Goal: Complete application form: Complete application form

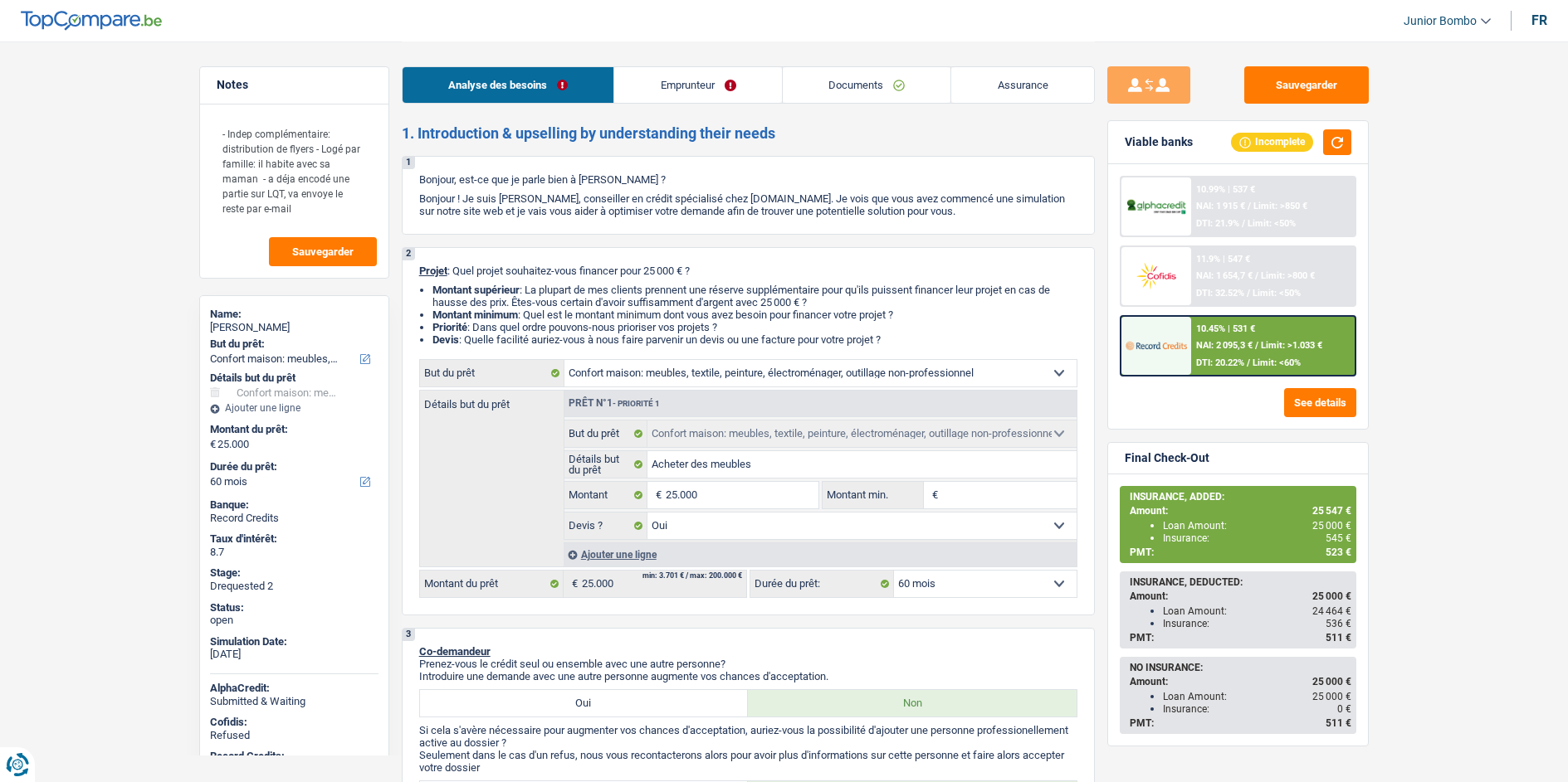
select select "household"
select select "60"
select select "32"
select select "single"
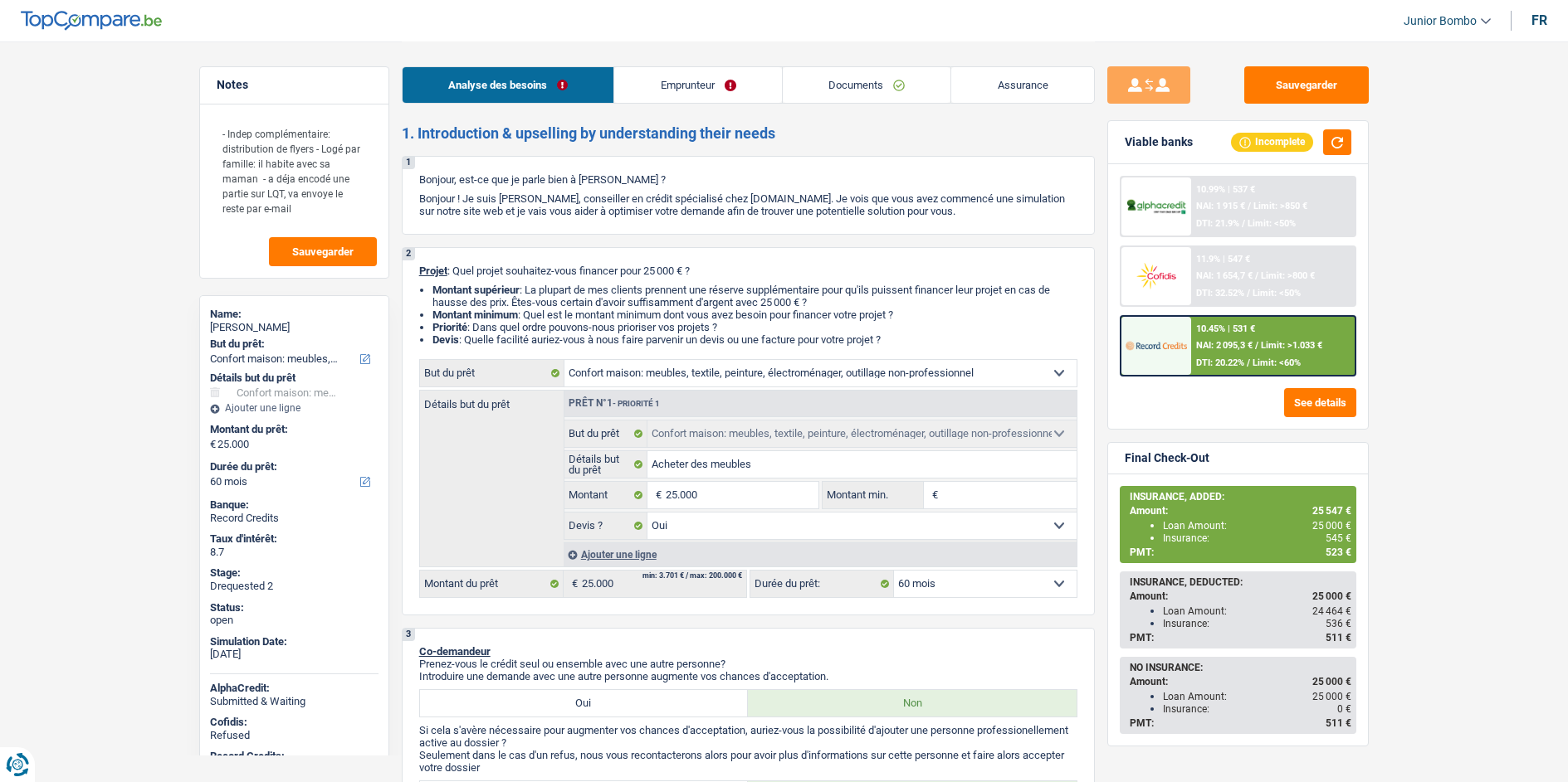
click at [672, 82] on link "Emprunteur" at bounding box center [698, 85] width 168 height 36
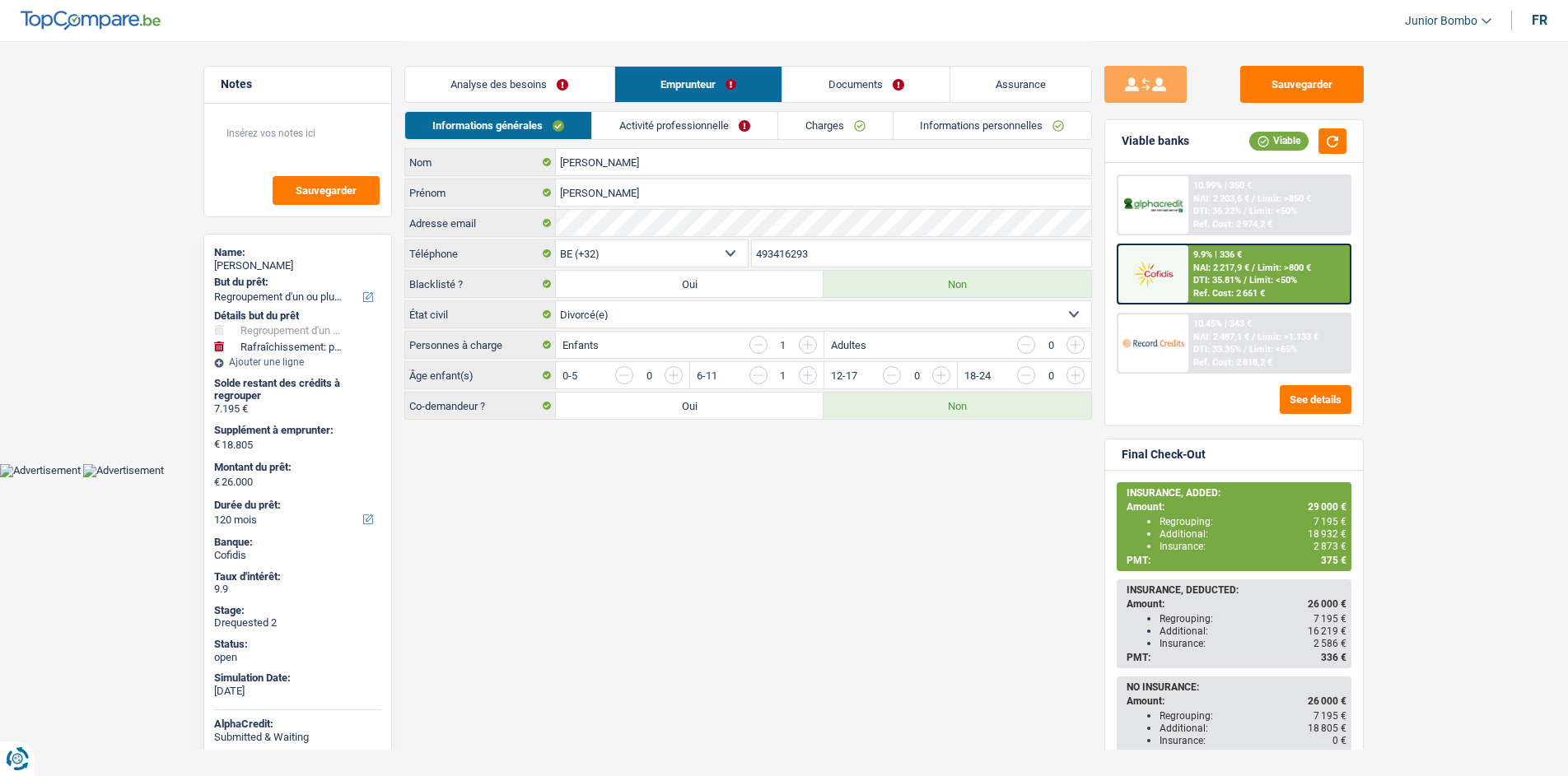
select select "refinancing"
select select "houseOrGarden"
select select "120"
select select "32"
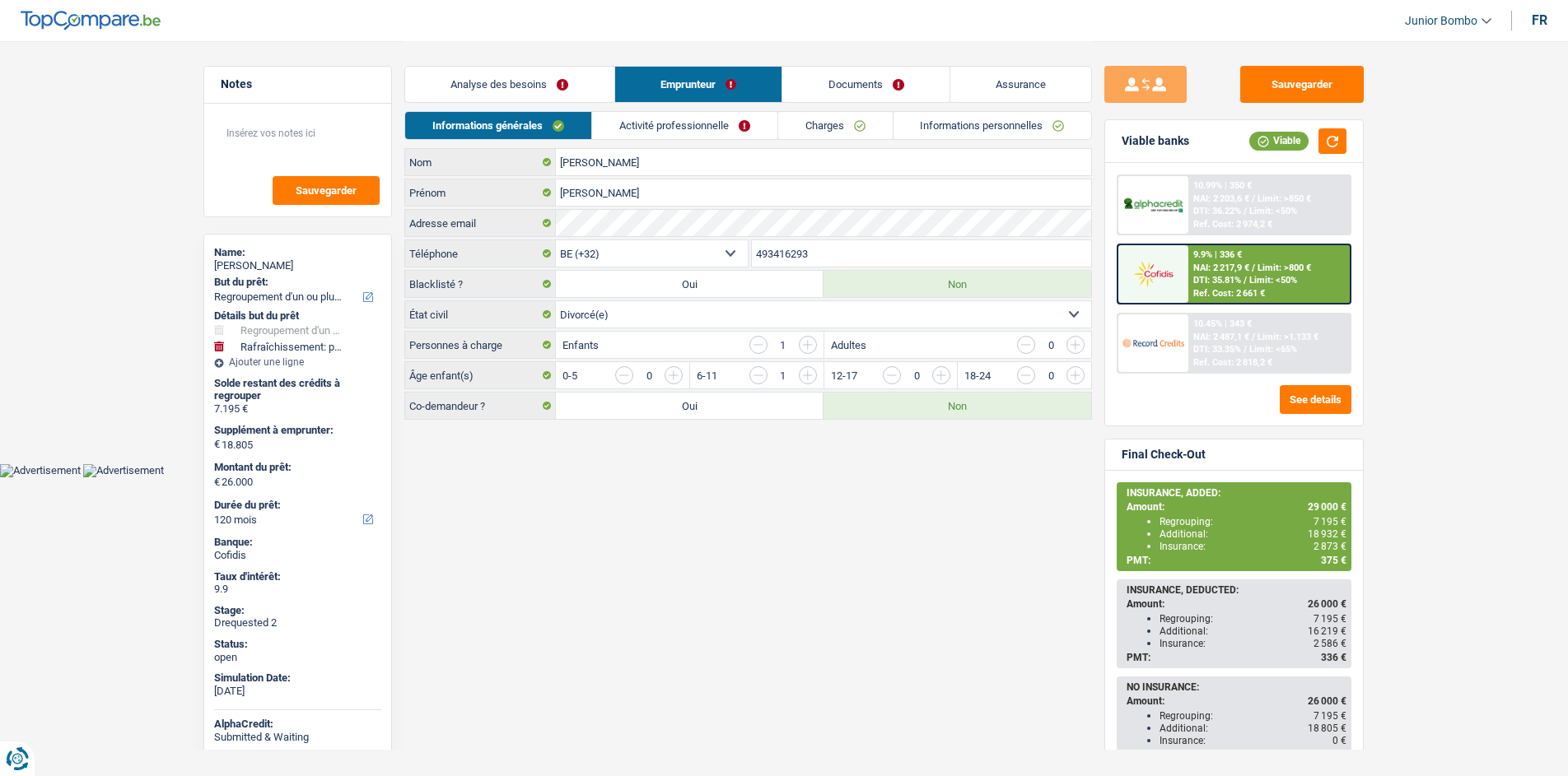
select select "divorced"
click at [971, 127] on link "Informations personnelles" at bounding box center [993, 125] width 198 height 27
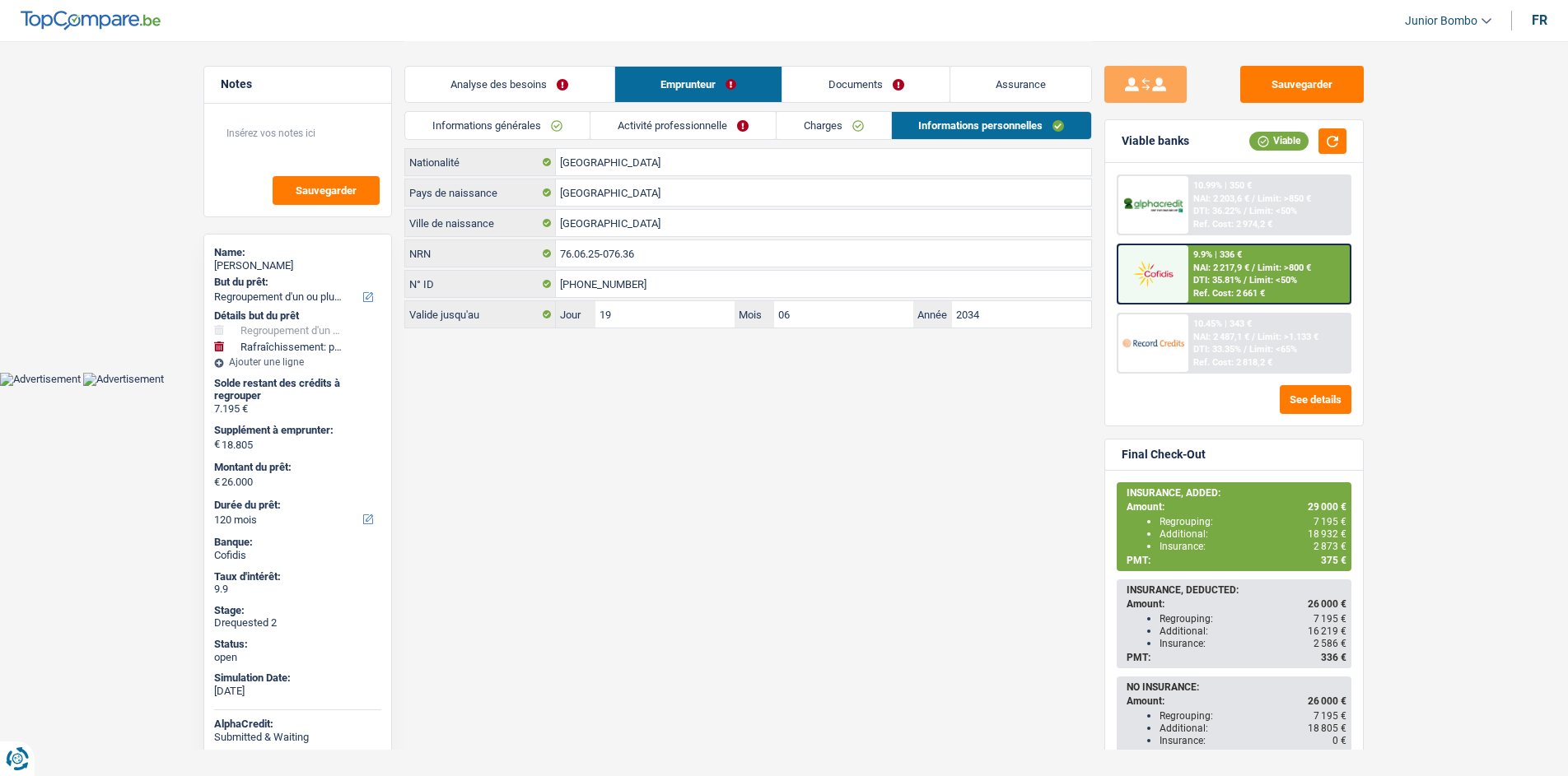
drag, startPoint x: 1028, startPoint y: 92, endPoint x: 1008, endPoint y: 93, distance: 20.0
click at [1028, 92] on link "Assurance" at bounding box center [1021, 84] width 142 height 35
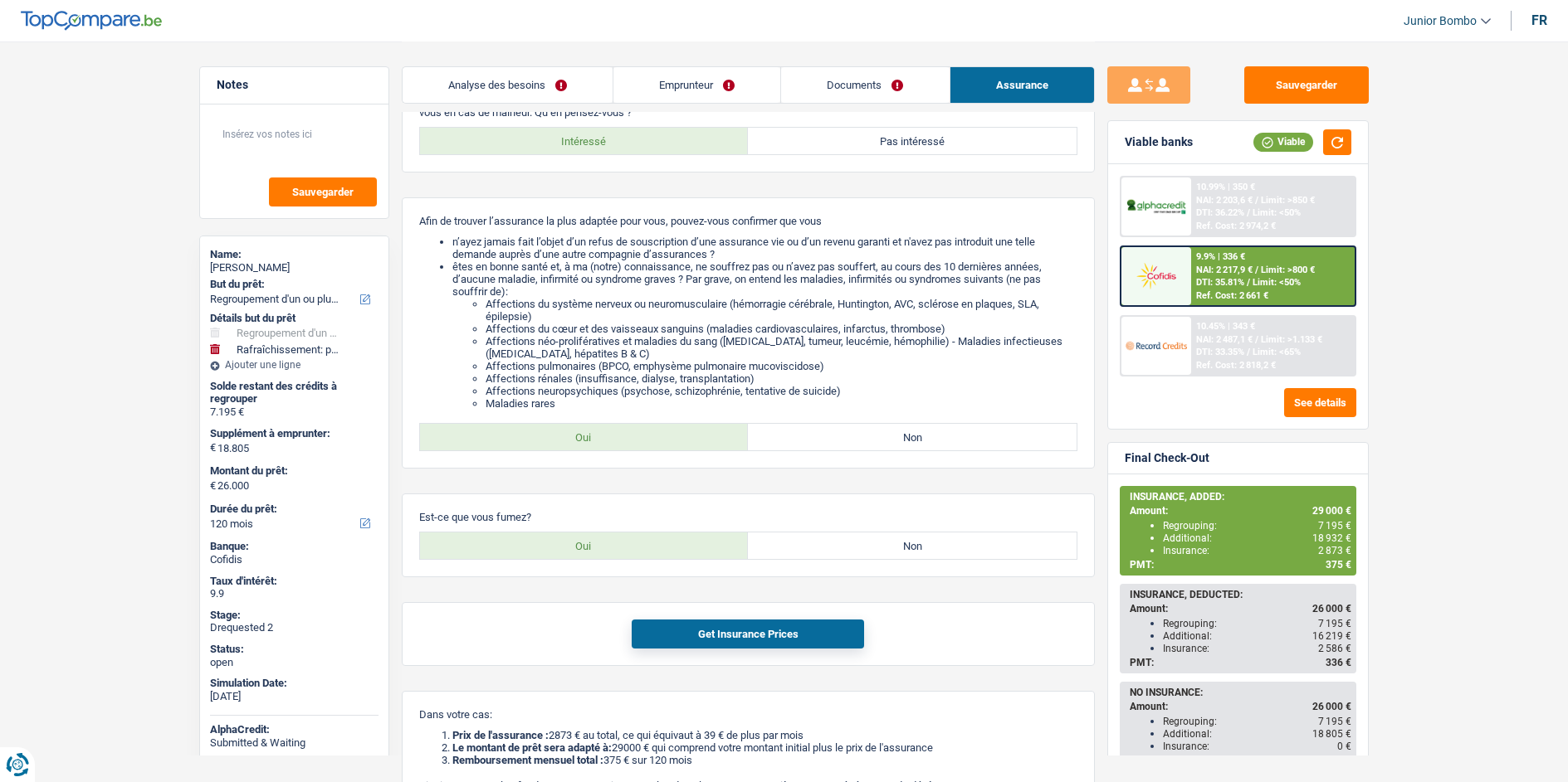
scroll to position [127, 0]
click at [687, 88] on link "Emprunteur" at bounding box center [696, 85] width 167 height 36
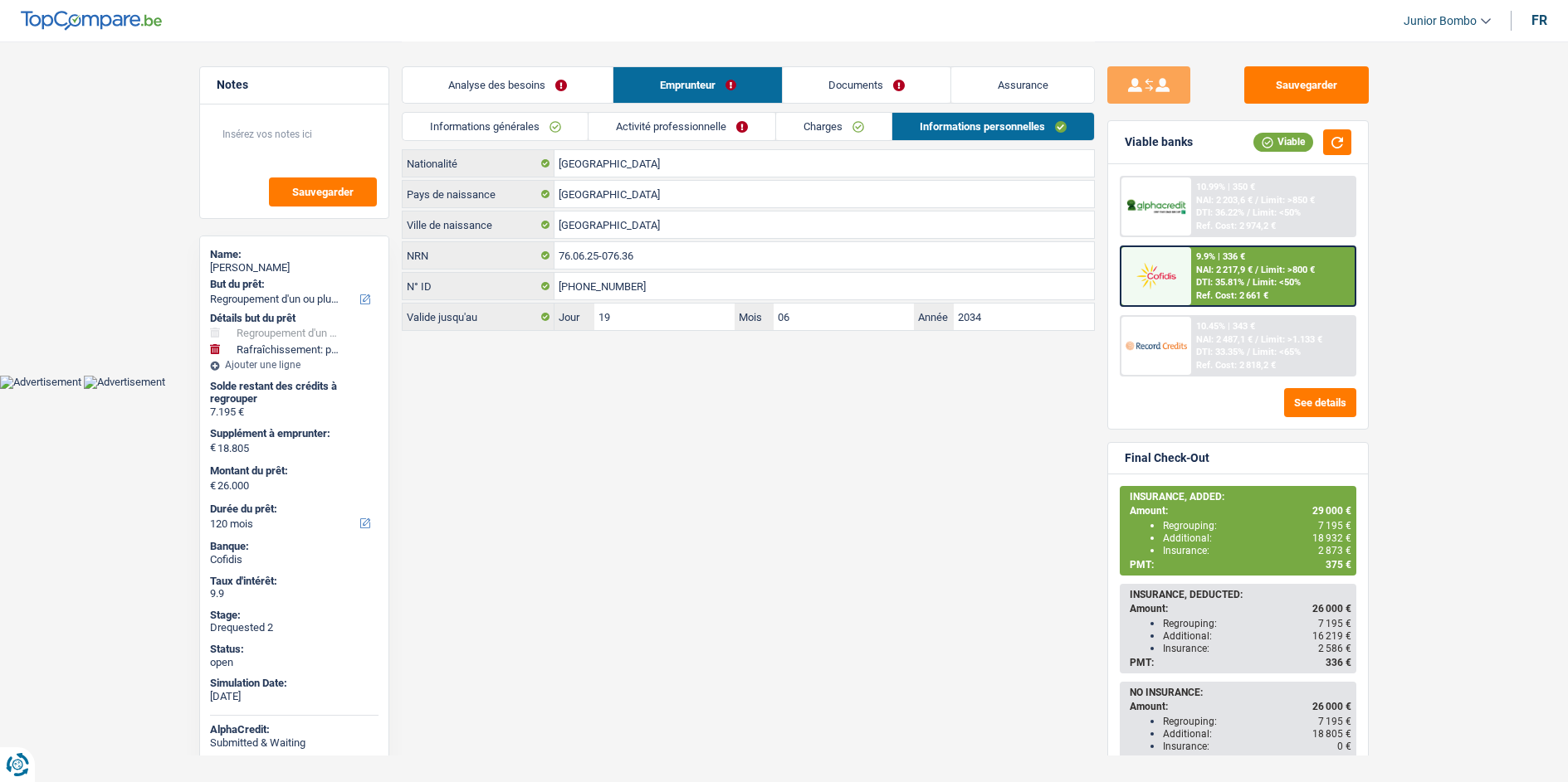
scroll to position [0, 0]
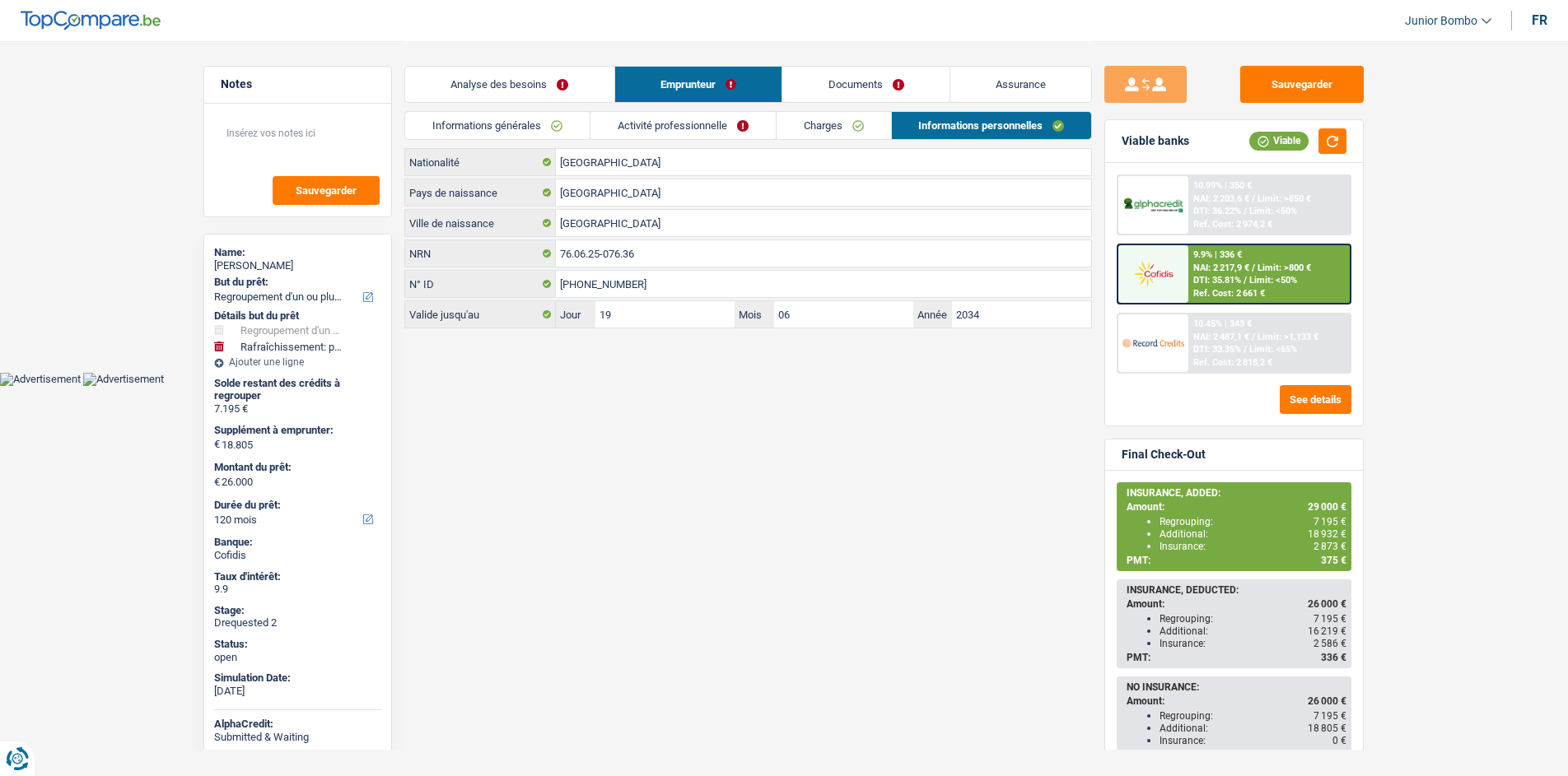
click at [824, 140] on div "Informations générales Activité professionnelle Charges Informations personnell…" at bounding box center [749, 129] width 688 height 37
click at [826, 132] on link "Charges" at bounding box center [834, 125] width 115 height 27
